Goal: Find specific page/section: Find specific page/section

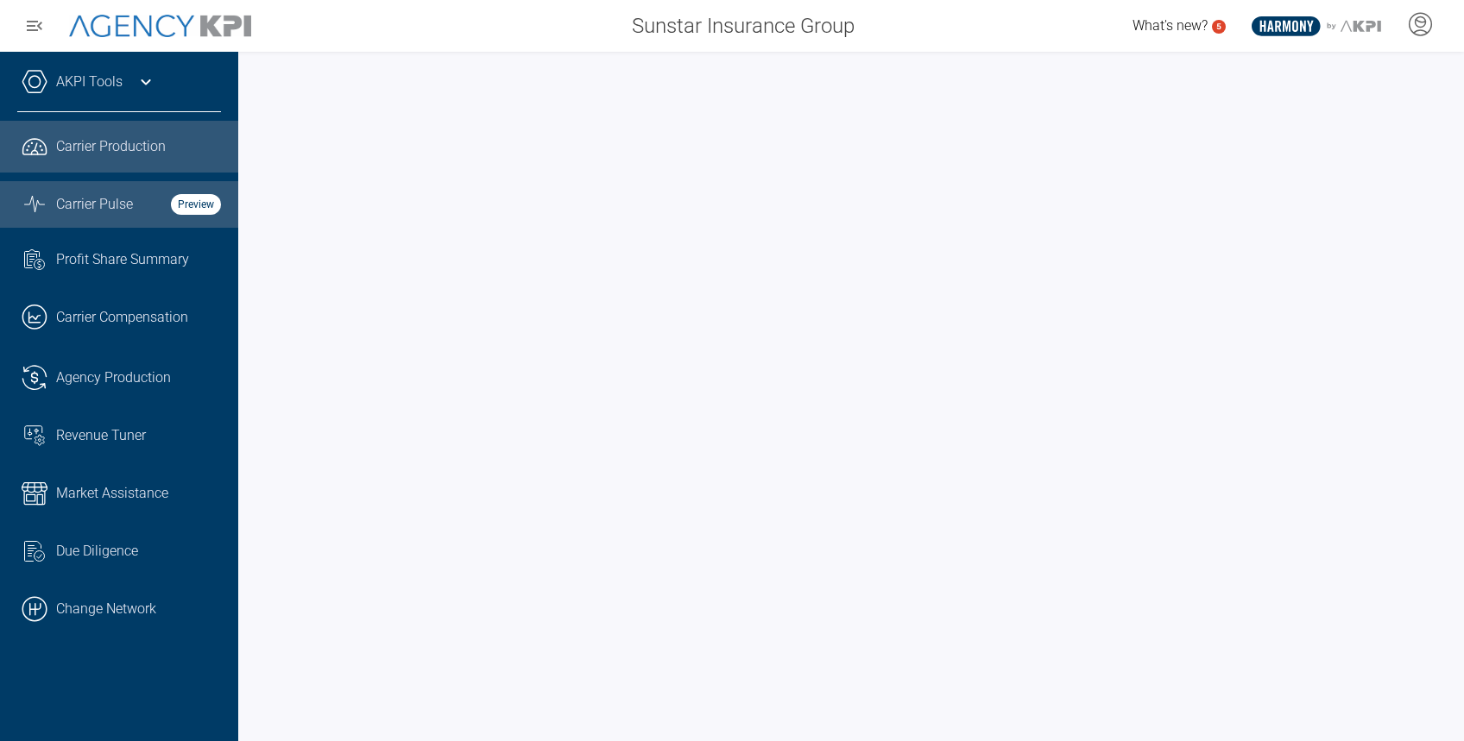
drag, startPoint x: 0, startPoint y: 0, endPoint x: 159, endPoint y: 219, distance: 270.7
click at [159, 219] on link "Graph Stats Streamline Icon: https://streamlinehq.com Carrier Pulse Preview" at bounding box center [119, 204] width 238 height 47
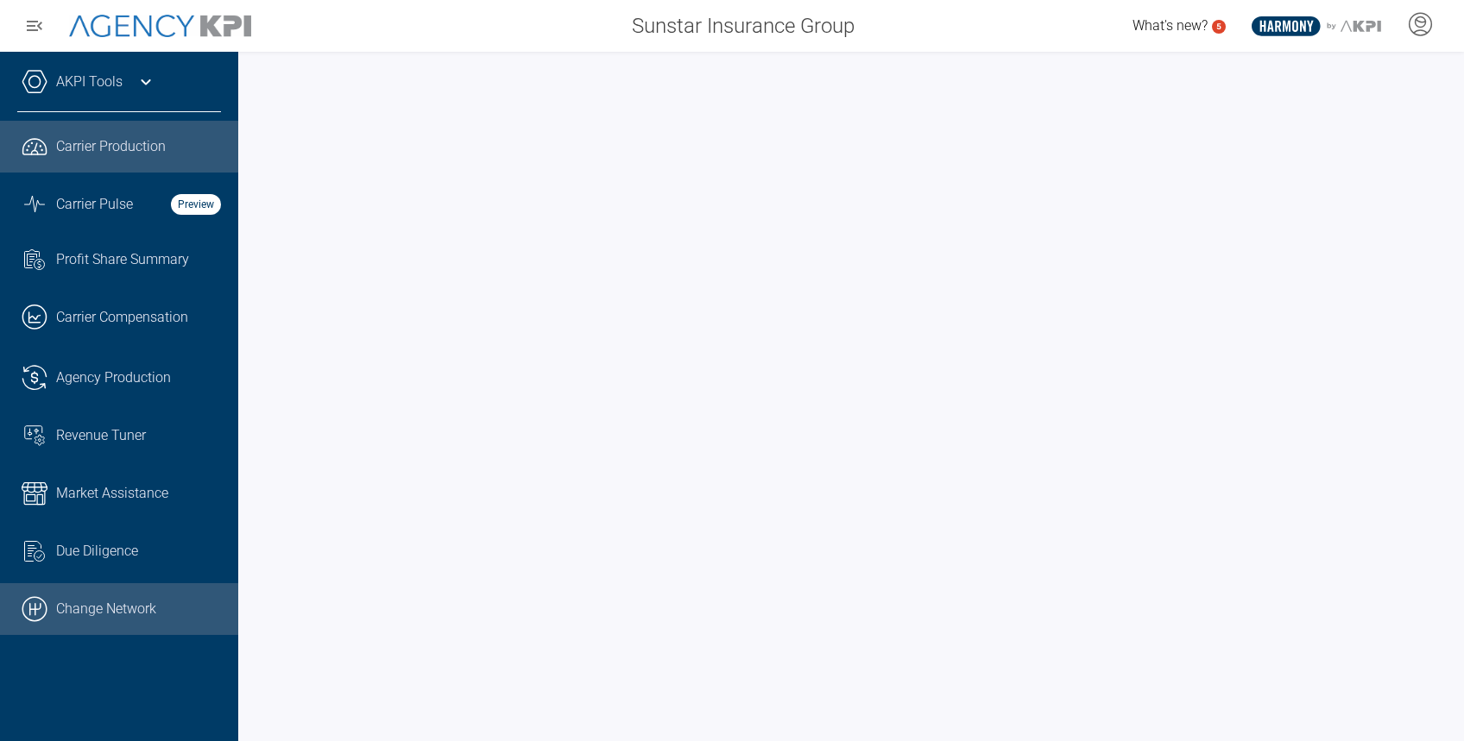
click at [117, 598] on link ".cls-1{fill:none;stroke:#000;stroke-linecap:round;stroke-linejoin:round;stroke-…" at bounding box center [119, 609] width 238 height 52
